Goal: Check status: Check status

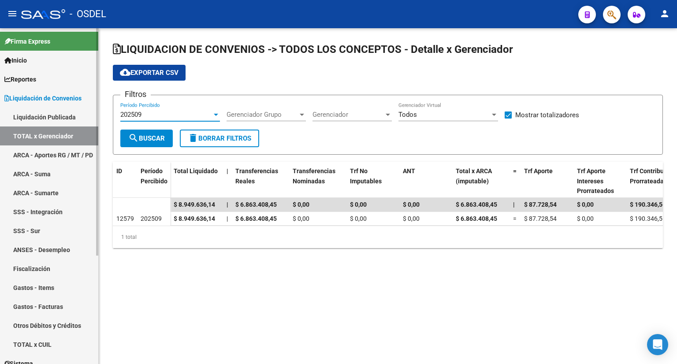
click at [41, 132] on link "TOTAL x Gerenciador" at bounding box center [49, 135] width 98 height 19
click at [48, 116] on link "Liquidación Publicada" at bounding box center [49, 117] width 98 height 19
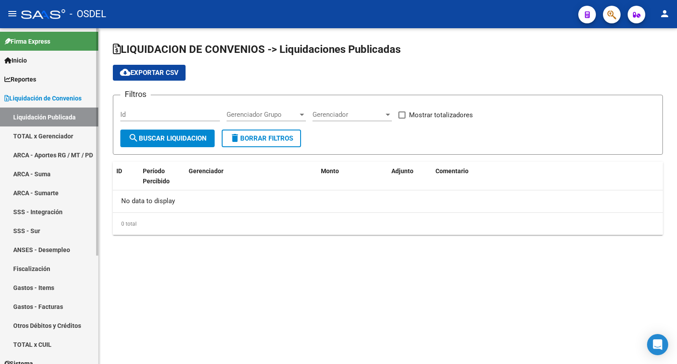
click at [57, 134] on link "TOTAL x Gerenciador" at bounding box center [49, 135] width 98 height 19
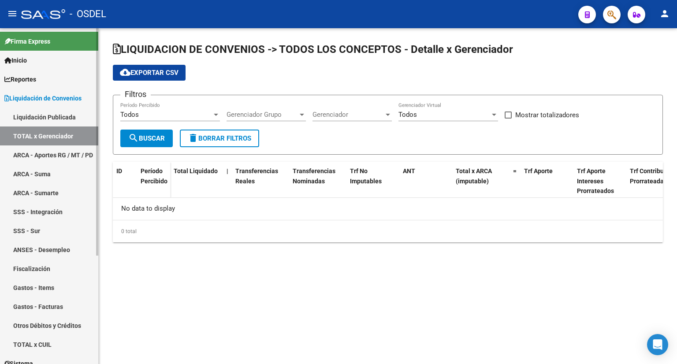
checkbox input "true"
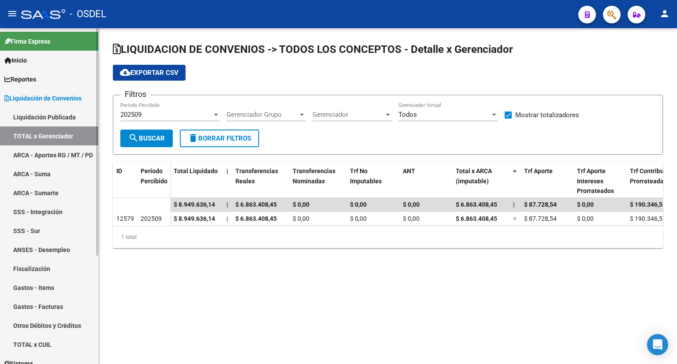
click at [57, 134] on link "TOTAL x Gerenciador" at bounding box center [49, 135] width 98 height 19
click at [151, 113] on div "202509" at bounding box center [166, 115] width 92 height 8
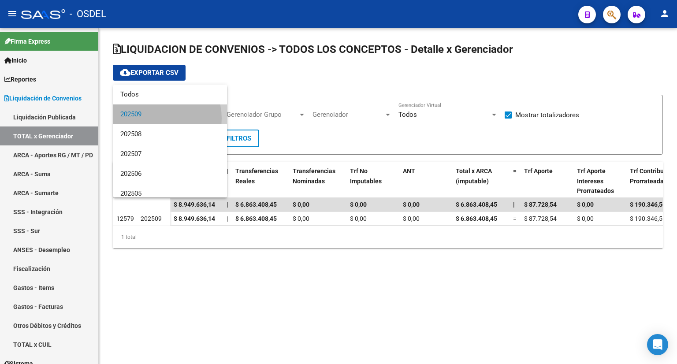
click at [155, 119] on span "202509" at bounding box center [170, 114] width 100 height 20
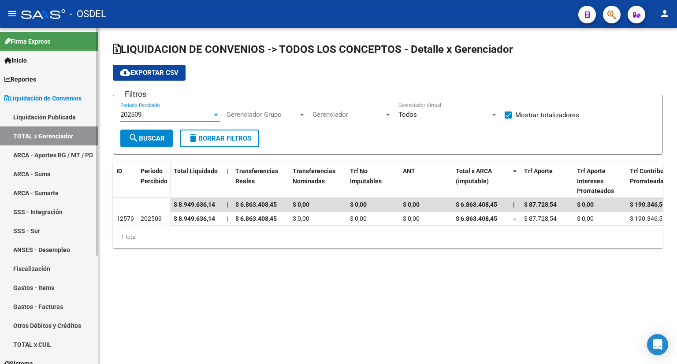
click at [57, 100] on span "Liquidación de Convenios" at bounding box center [42, 98] width 77 height 10
